Goal: Information Seeking & Learning: Learn about a topic

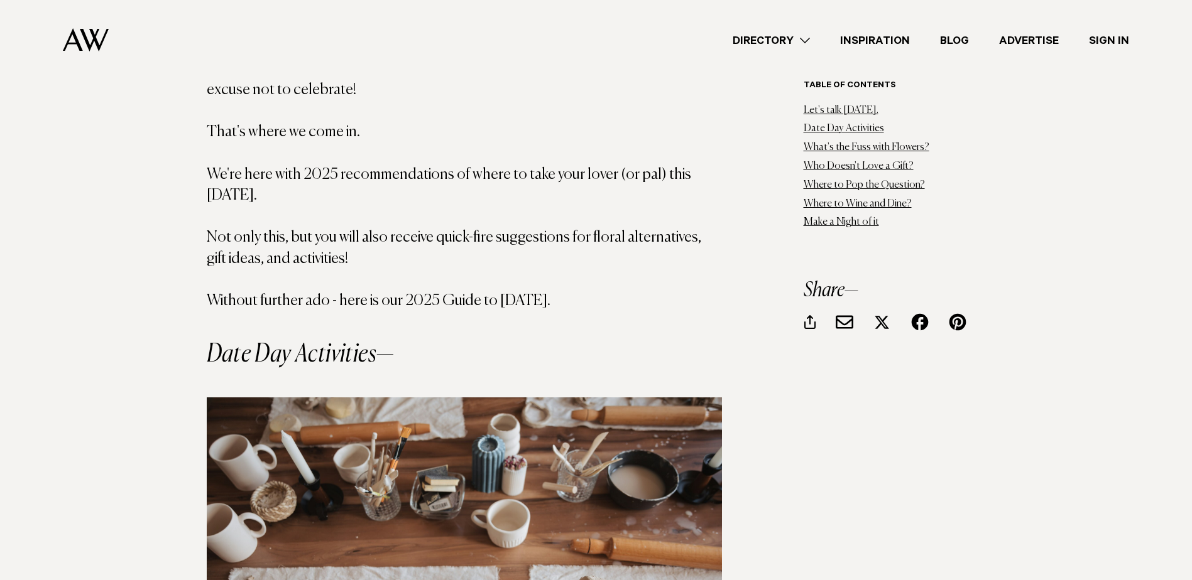
scroll to position [1382, 0]
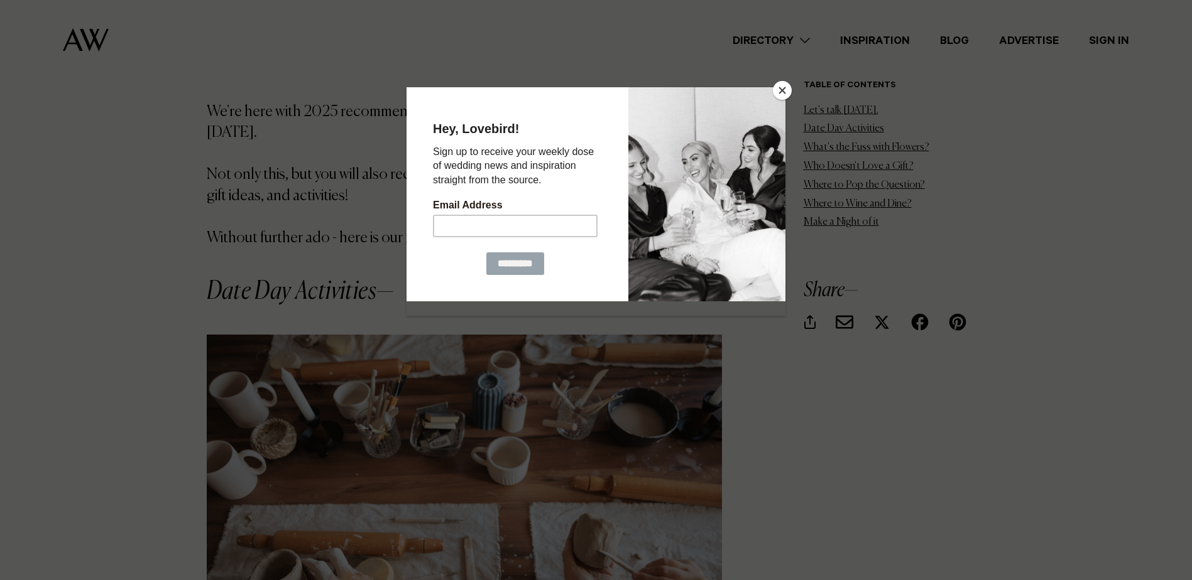
click at [781, 86] on button "Close" at bounding box center [782, 90] width 19 height 19
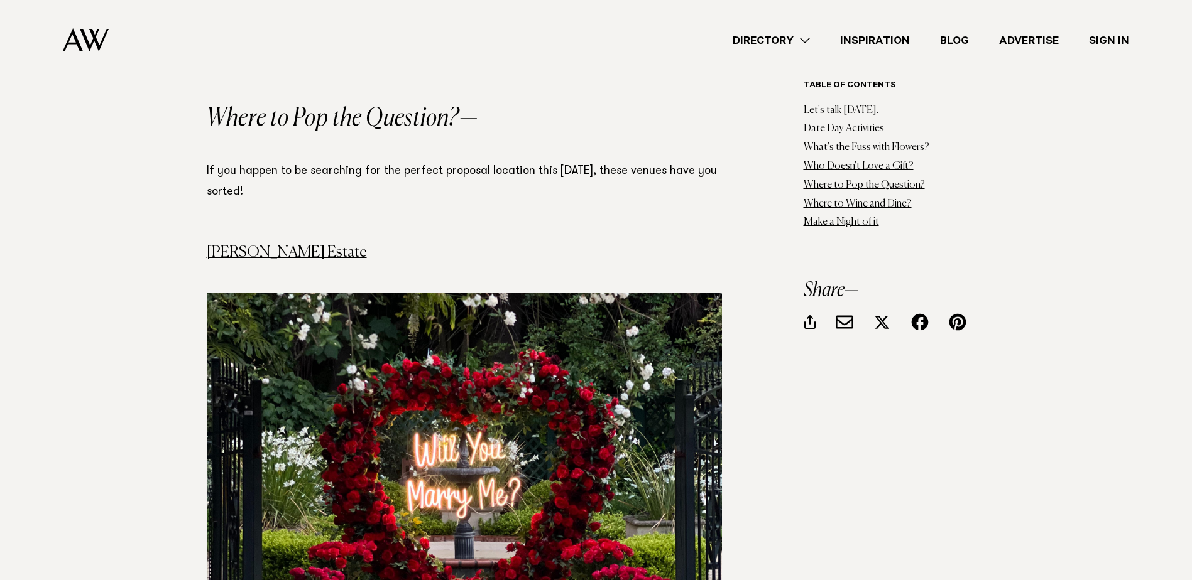
scroll to position [4586, 0]
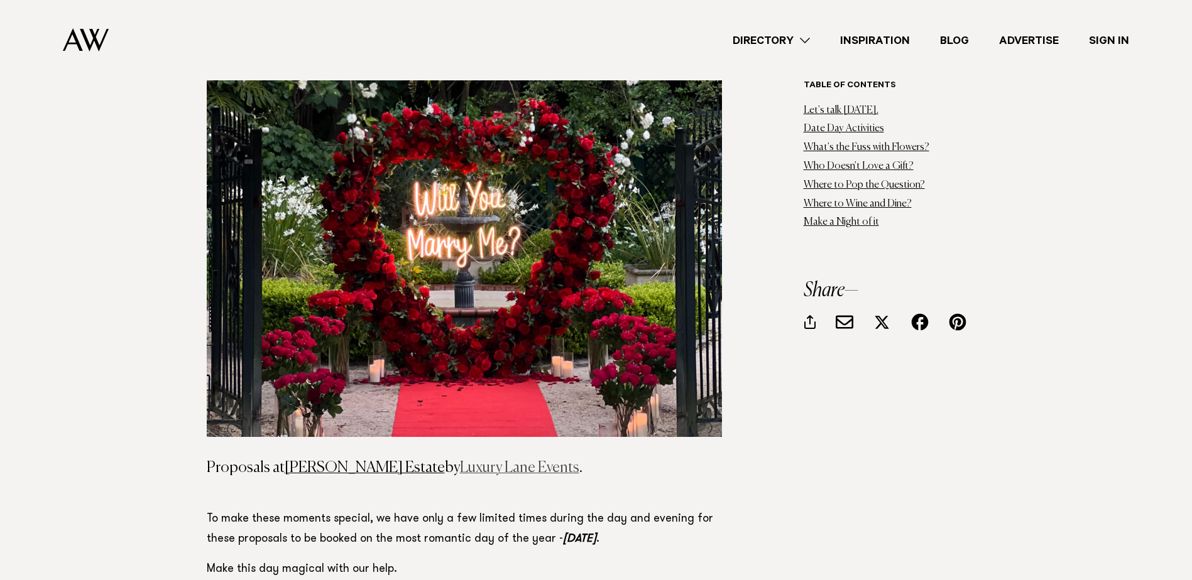
click at [463, 460] on link "Luxury Lane Events" at bounding box center [519, 467] width 119 height 15
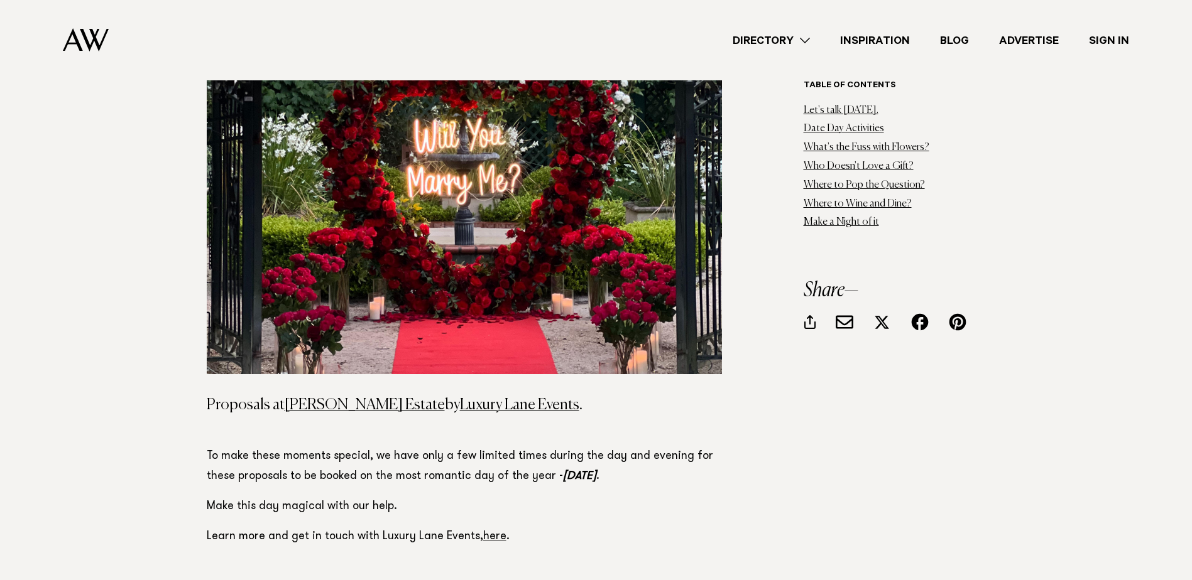
scroll to position [4837, 0]
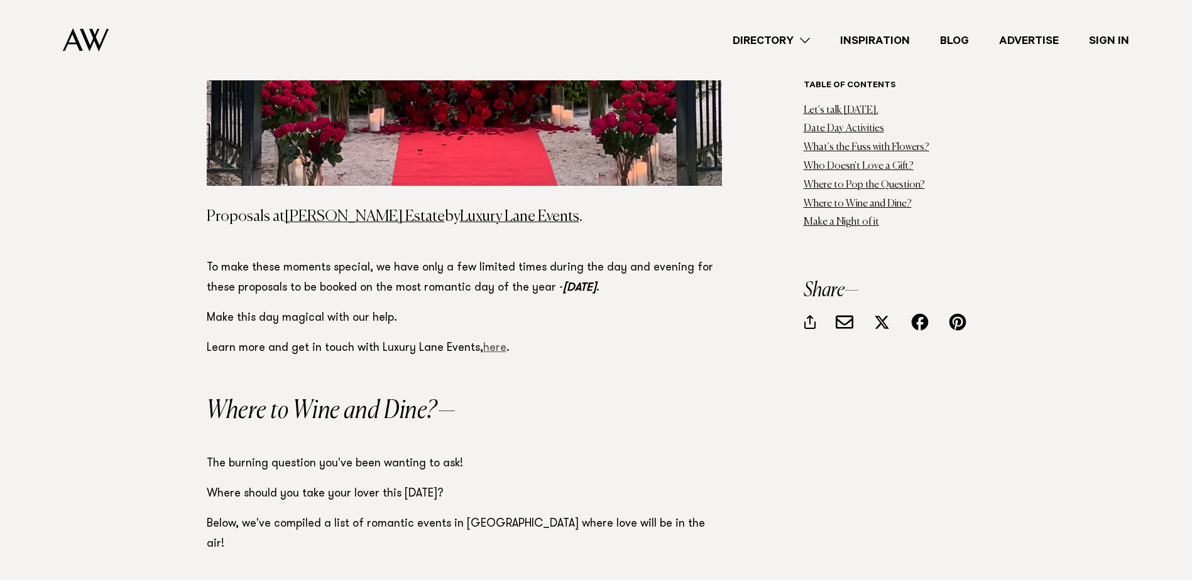
click at [486, 343] on link "here" at bounding box center [494, 348] width 23 height 11
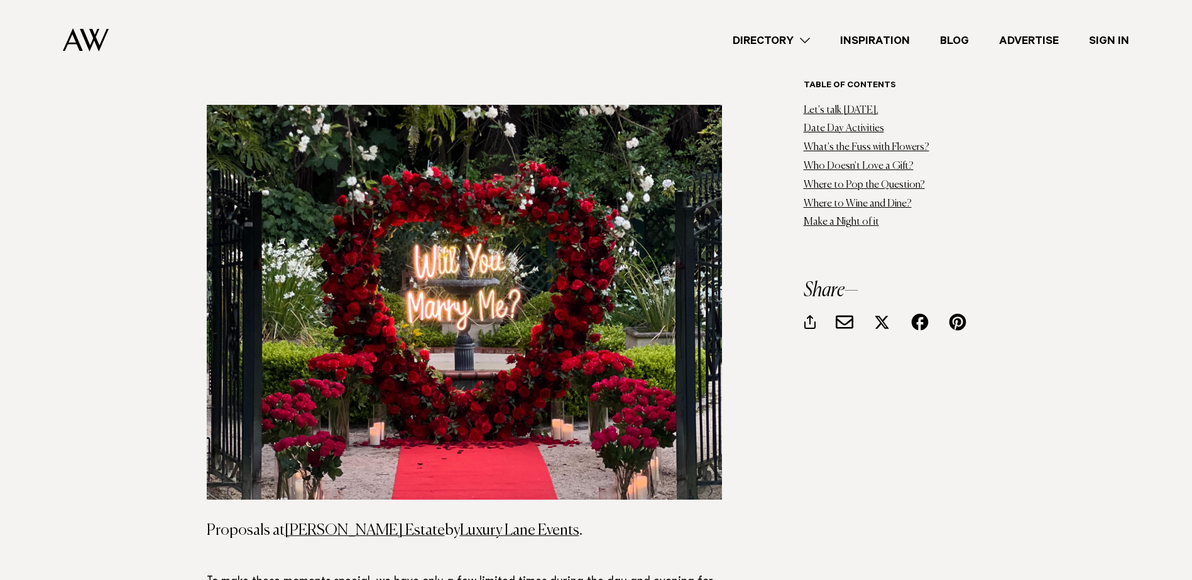
scroll to position [4460, 0]
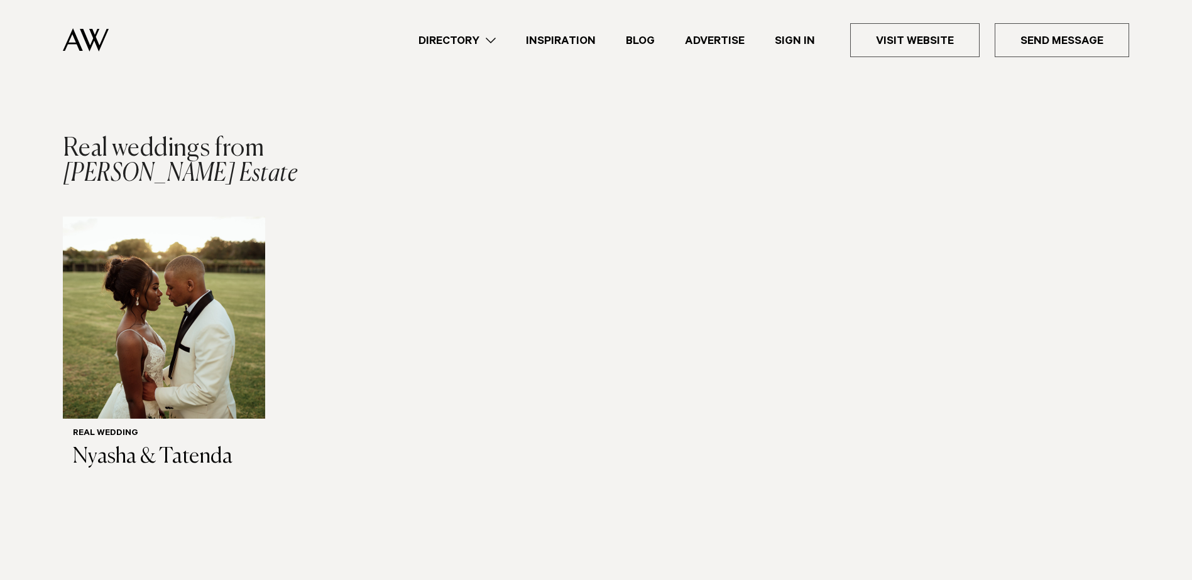
scroll to position [1822, 0]
